Goal: Find specific page/section: Find specific page/section

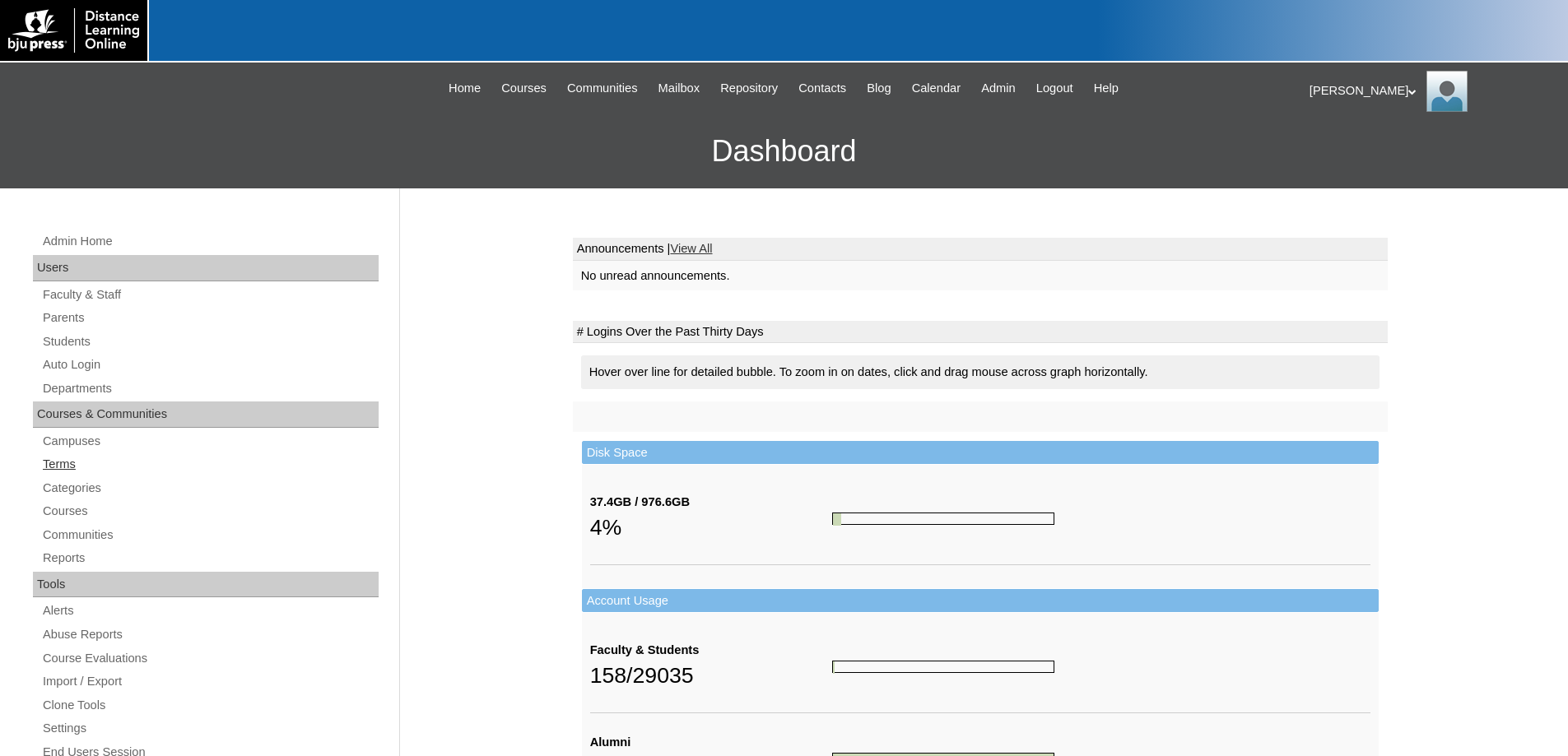
click at [58, 461] on link "Terms" at bounding box center [210, 465] width 338 height 21
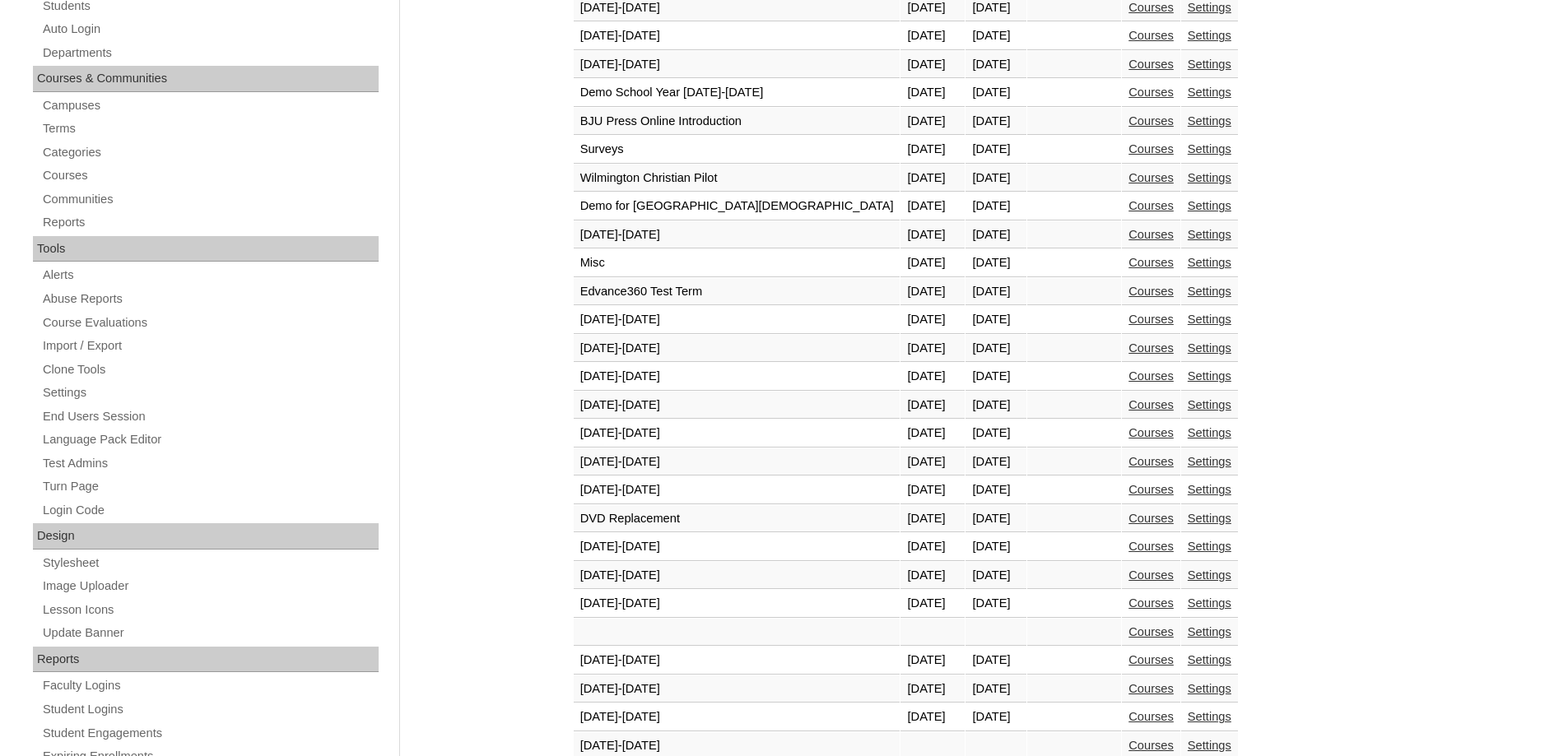
scroll to position [493, 0]
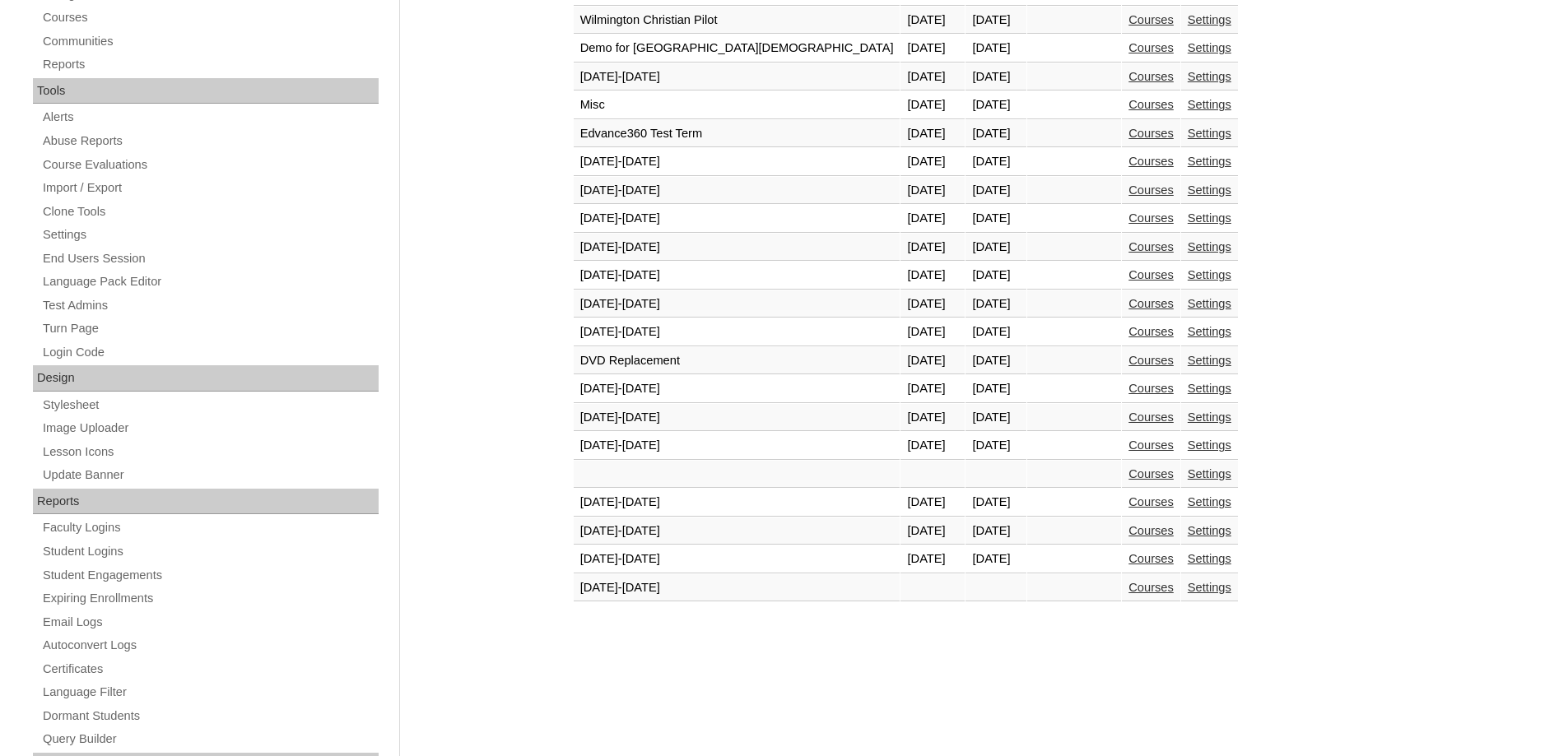
click at [1129, 557] on link "Courses" at bounding box center [1151, 559] width 46 height 13
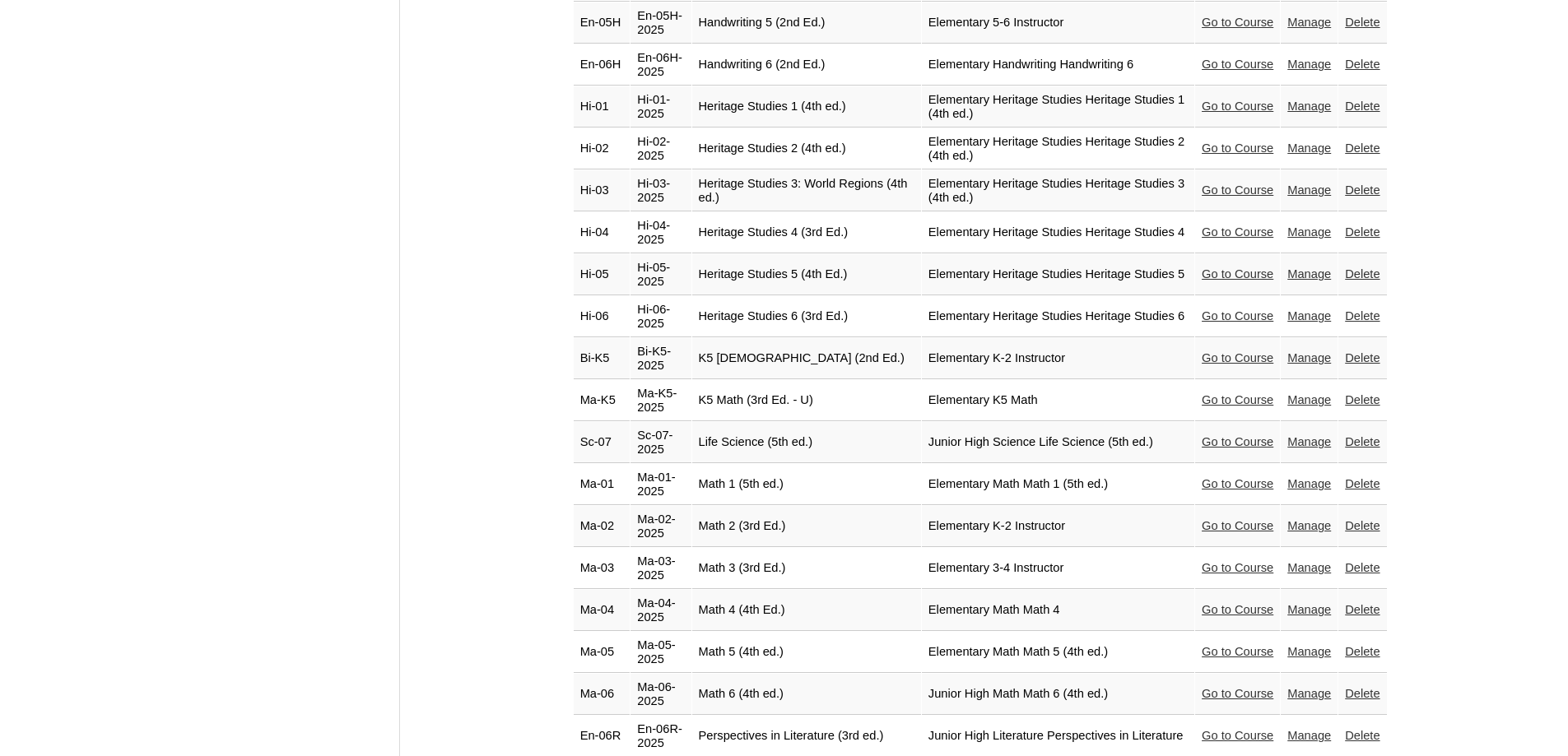
scroll to position [2468, 0]
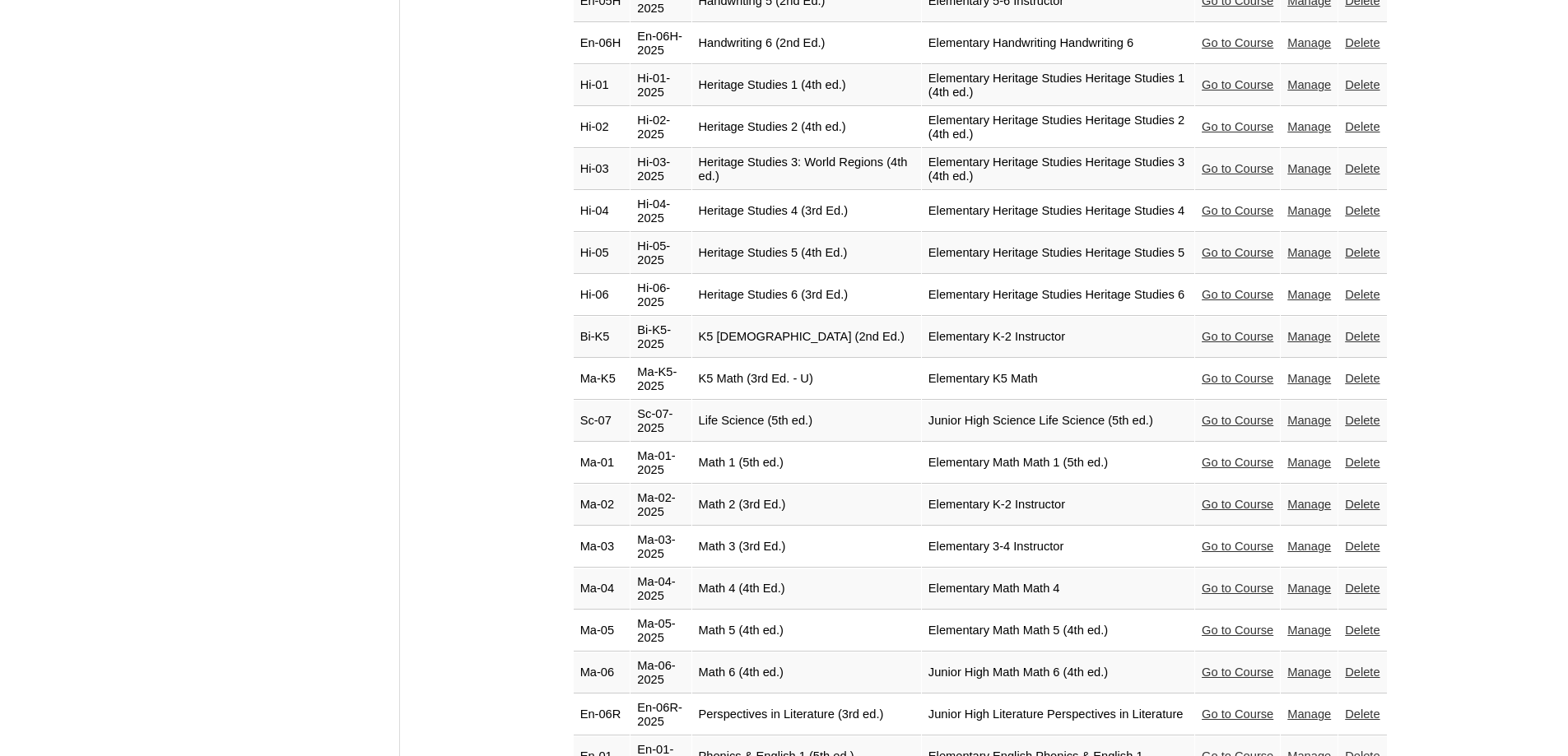
click at [1207, 540] on link "Go to Course" at bounding box center [1237, 546] width 71 height 13
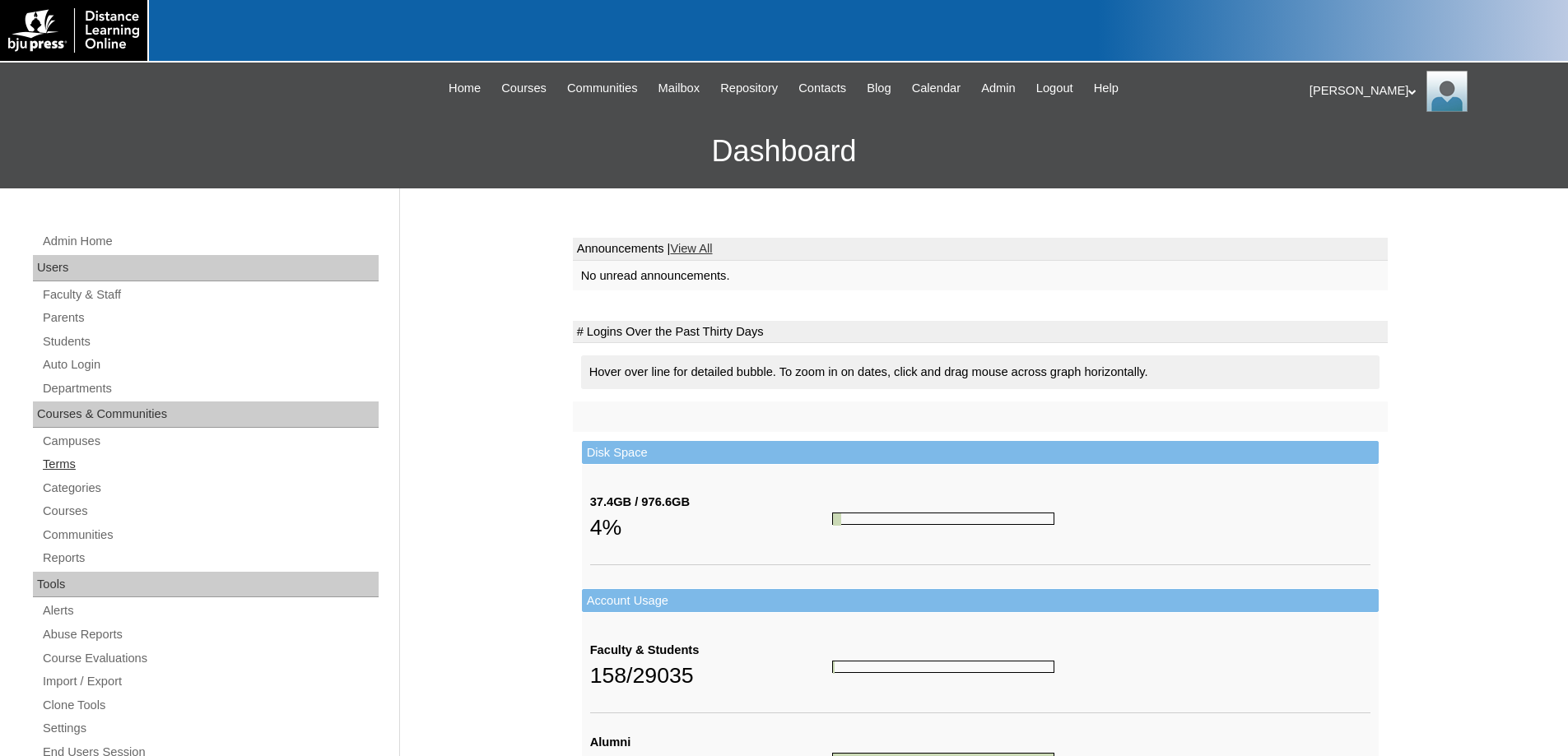
click at [59, 462] on link "Terms" at bounding box center [210, 465] width 338 height 21
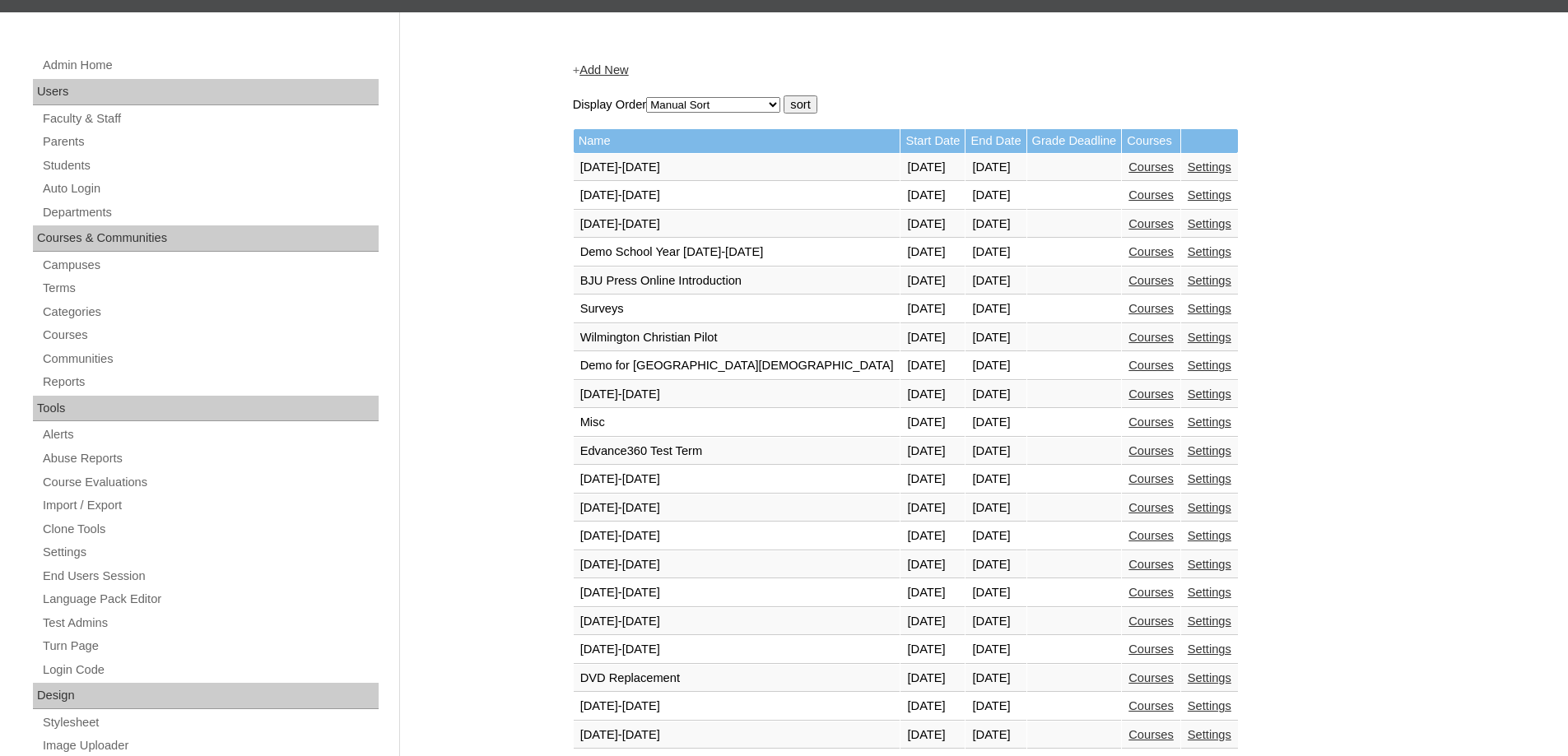
scroll to position [493, 0]
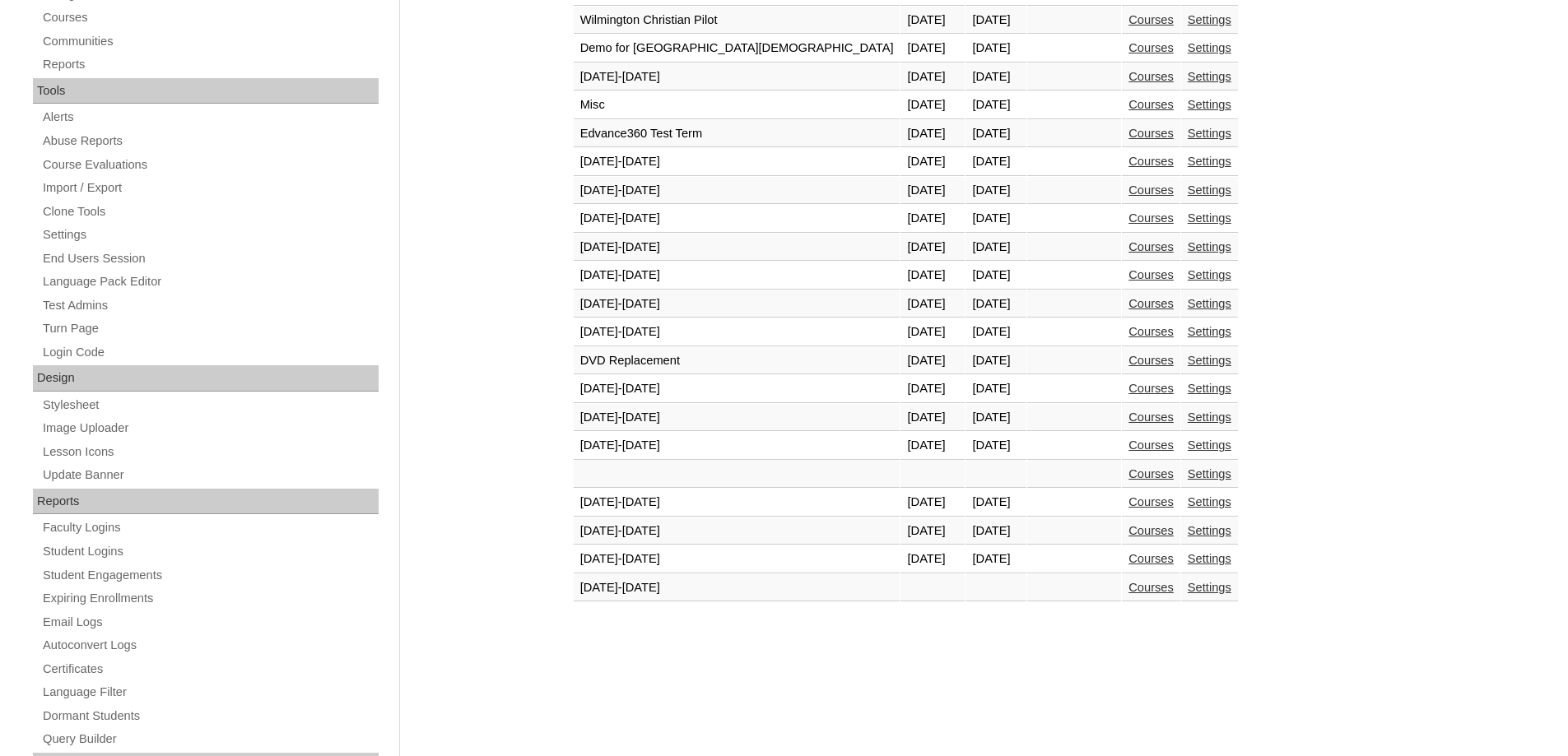
click at [1129, 554] on link "Courses" at bounding box center [1151, 559] width 46 height 13
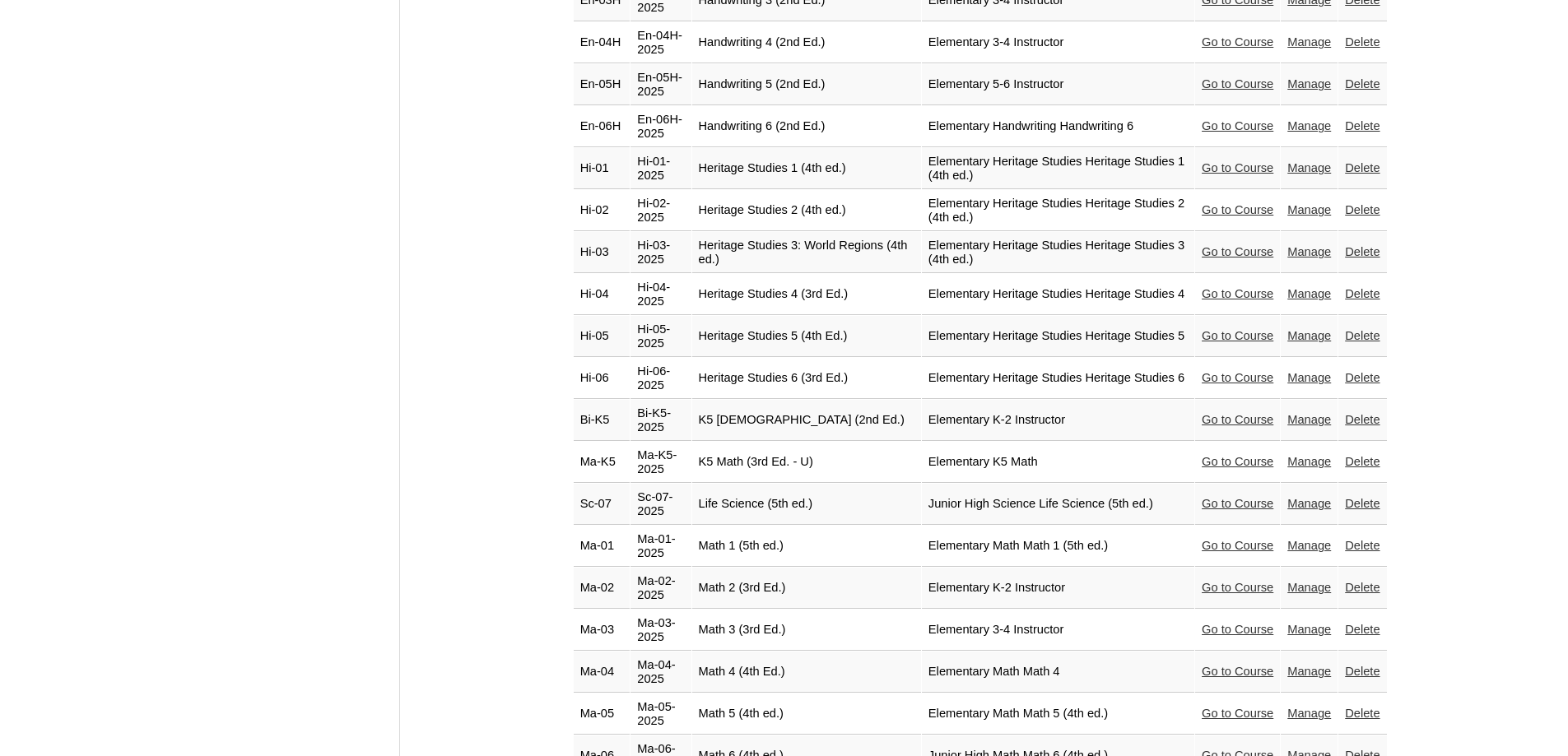
scroll to position [2386, 0]
click at [1298, 622] on link "Manage" at bounding box center [1310, 629] width 44 height 13
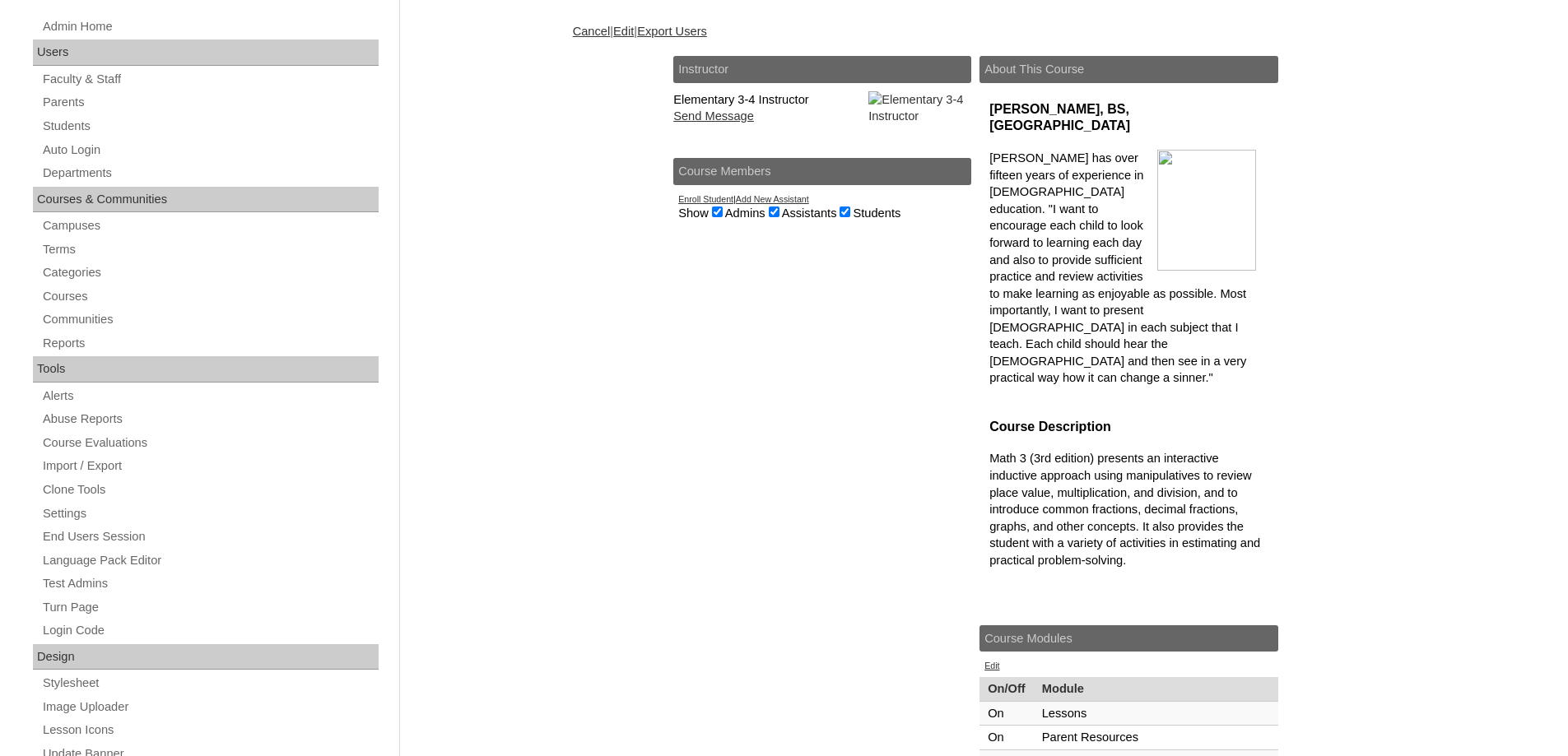
scroll to position [133, 0]
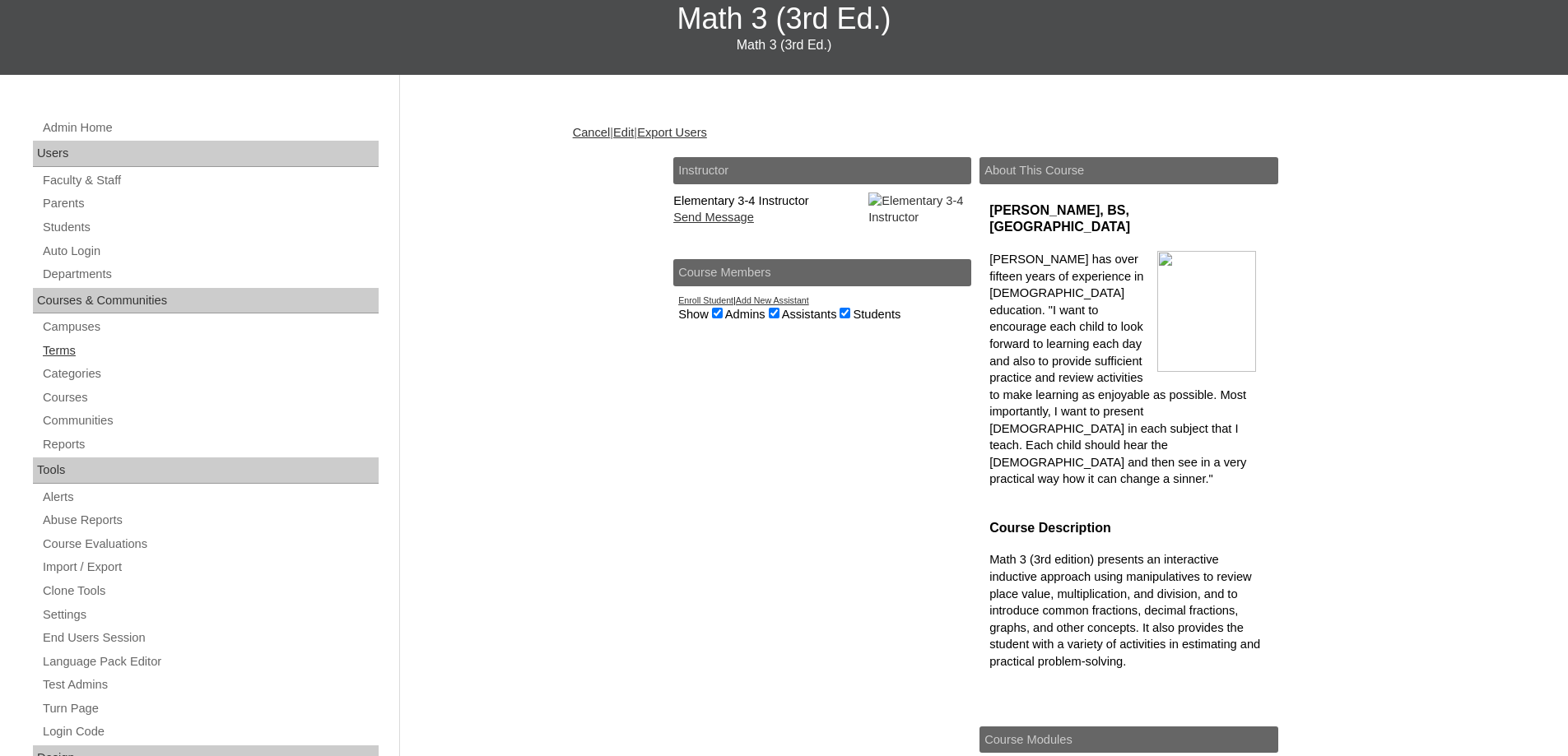
click at [54, 350] on link "Terms" at bounding box center [210, 351] width 338 height 21
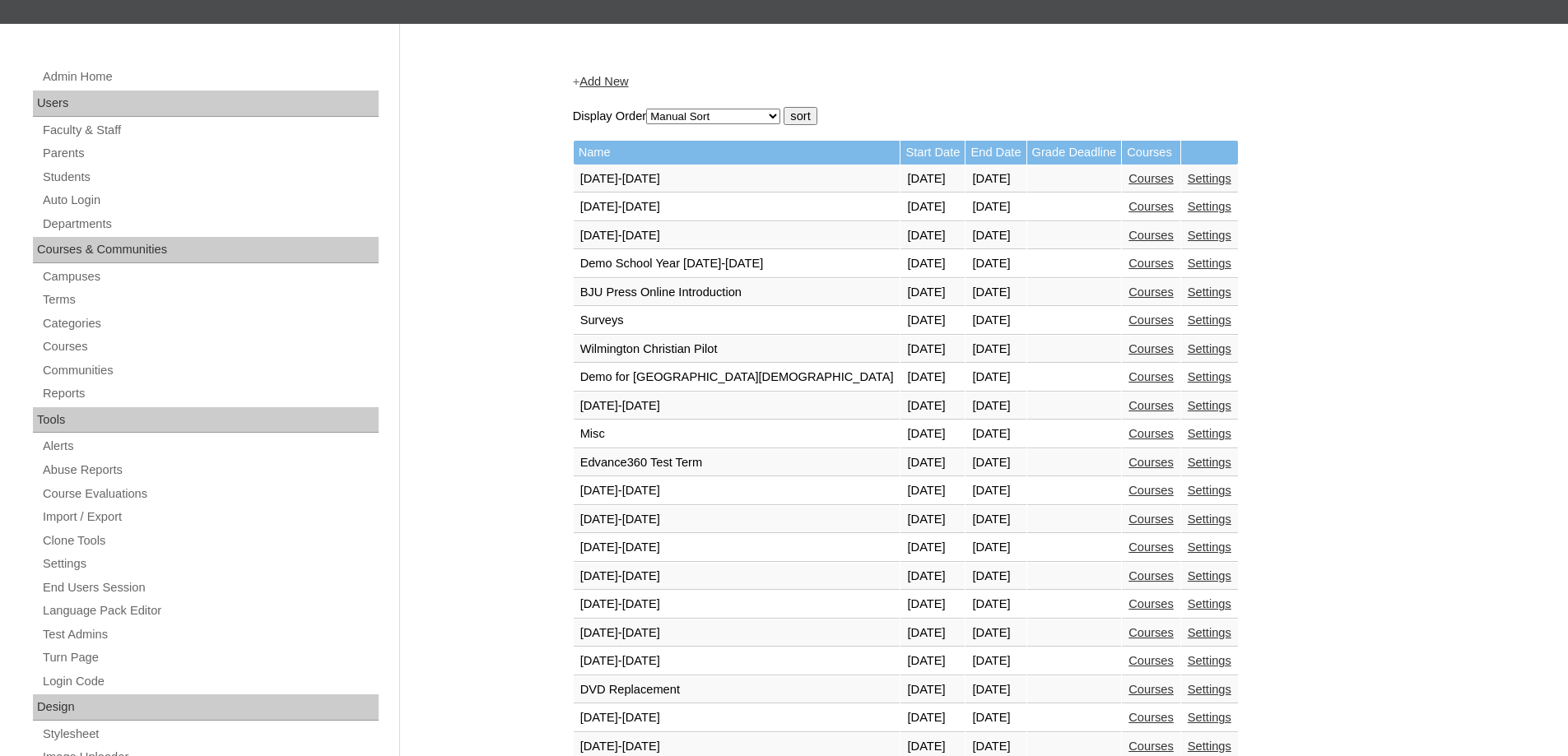
scroll to position [493, 0]
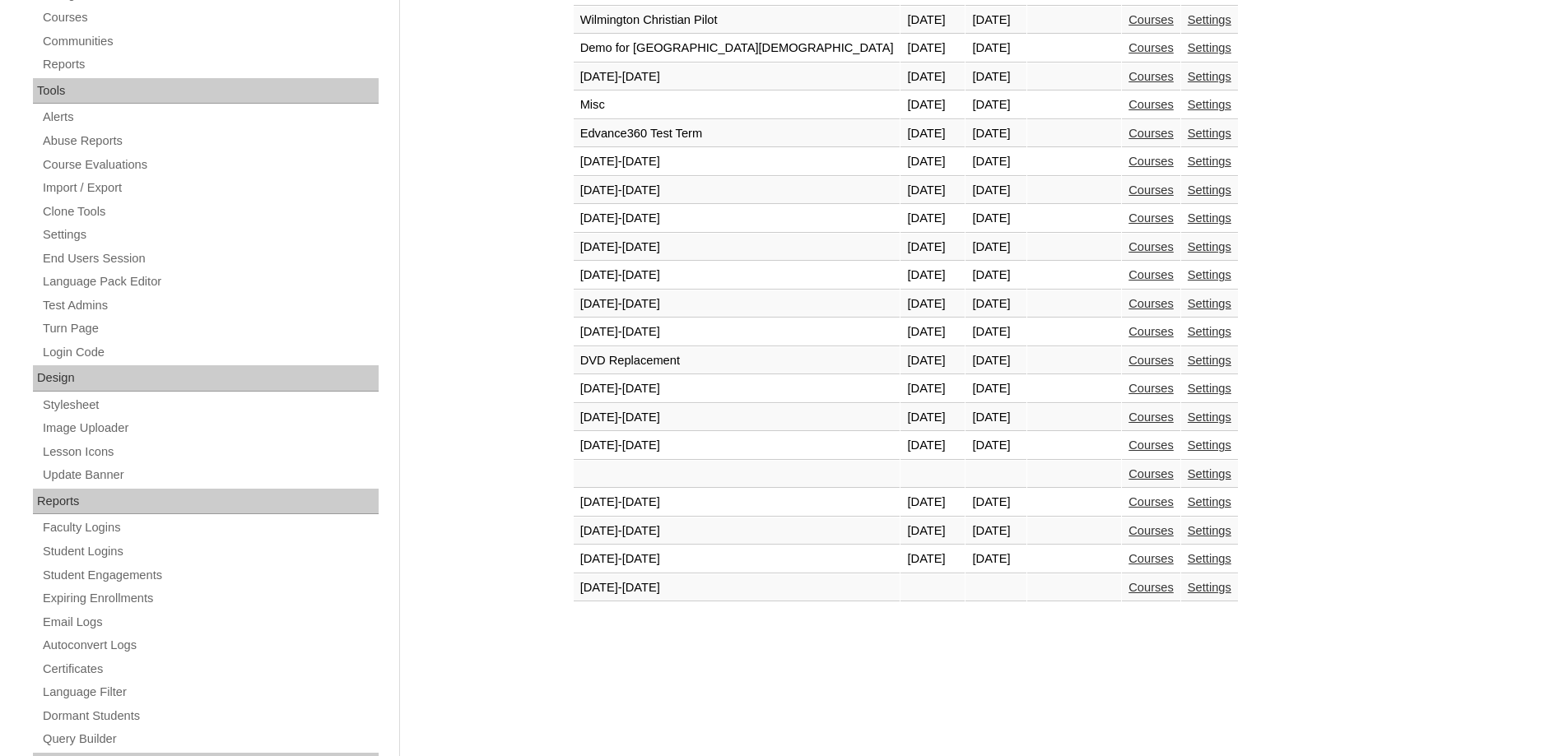
click at [1129, 556] on link "Courses" at bounding box center [1151, 559] width 46 height 13
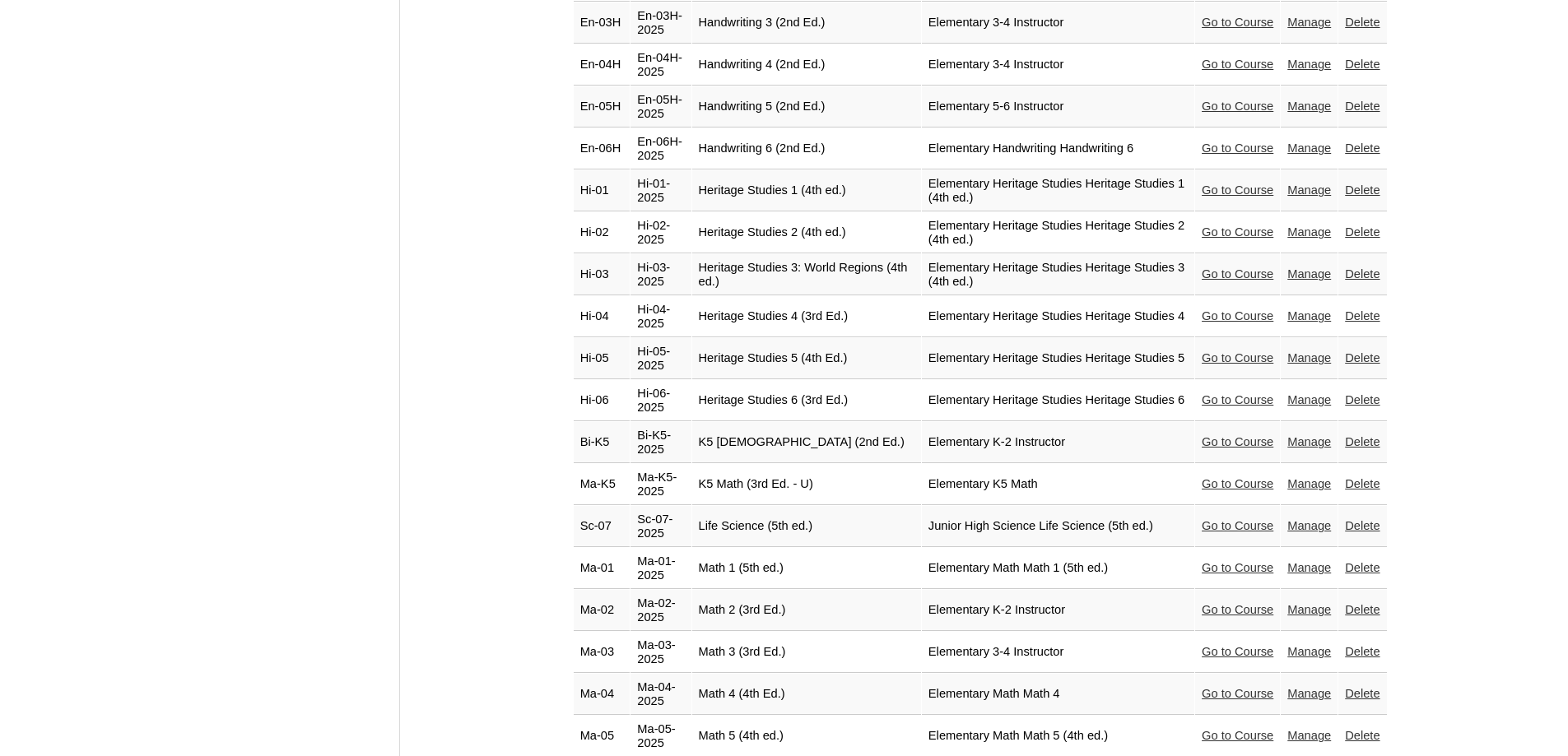
scroll to position [2386, 0]
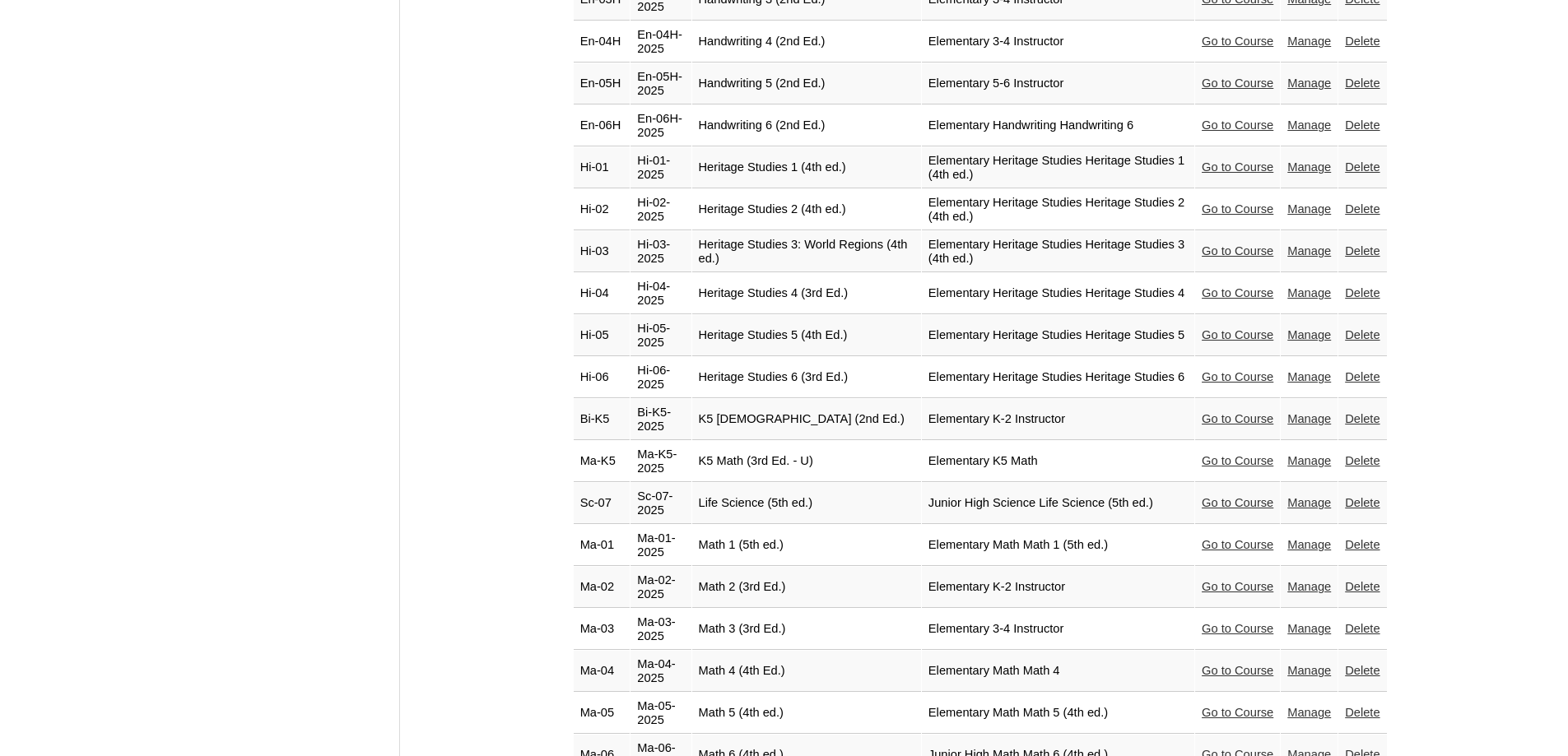
click at [1210, 622] on link "Go to Course" at bounding box center [1237, 629] width 71 height 13
